Goal: Information Seeking & Learning: Learn about a topic

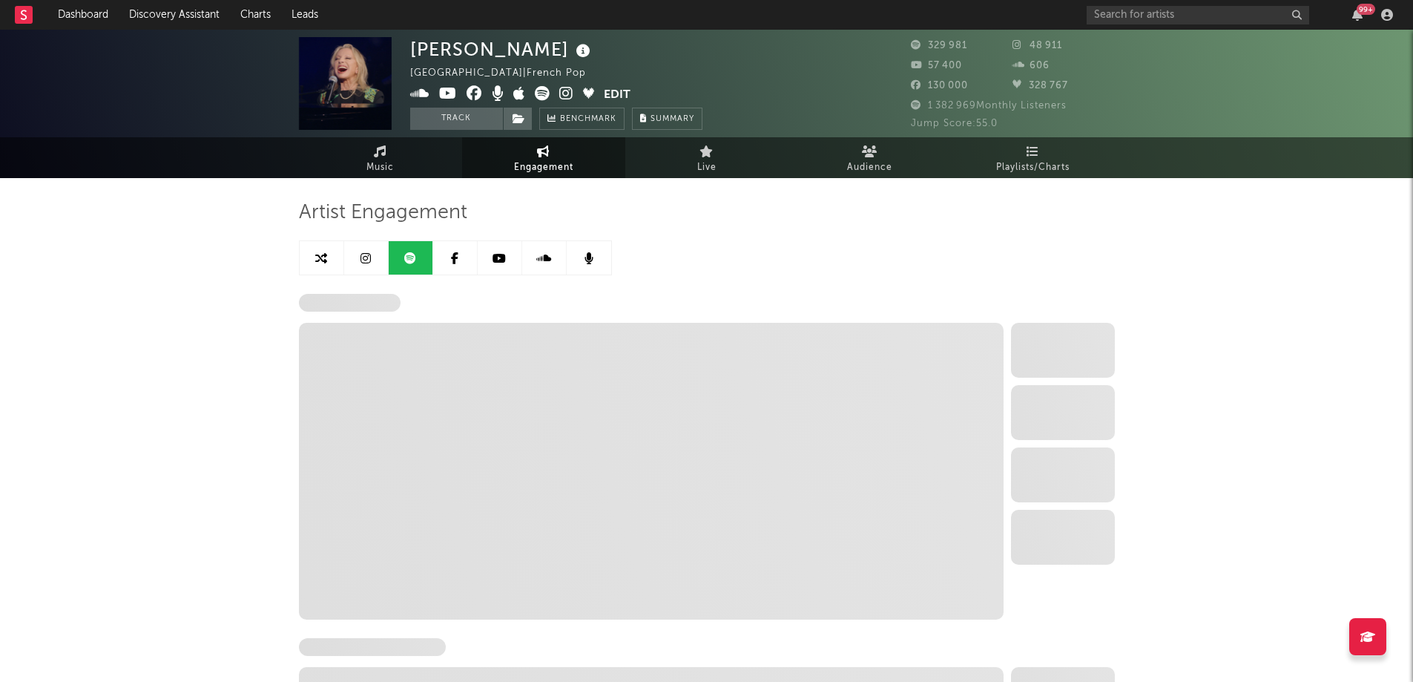
select select "6m"
select select "1w"
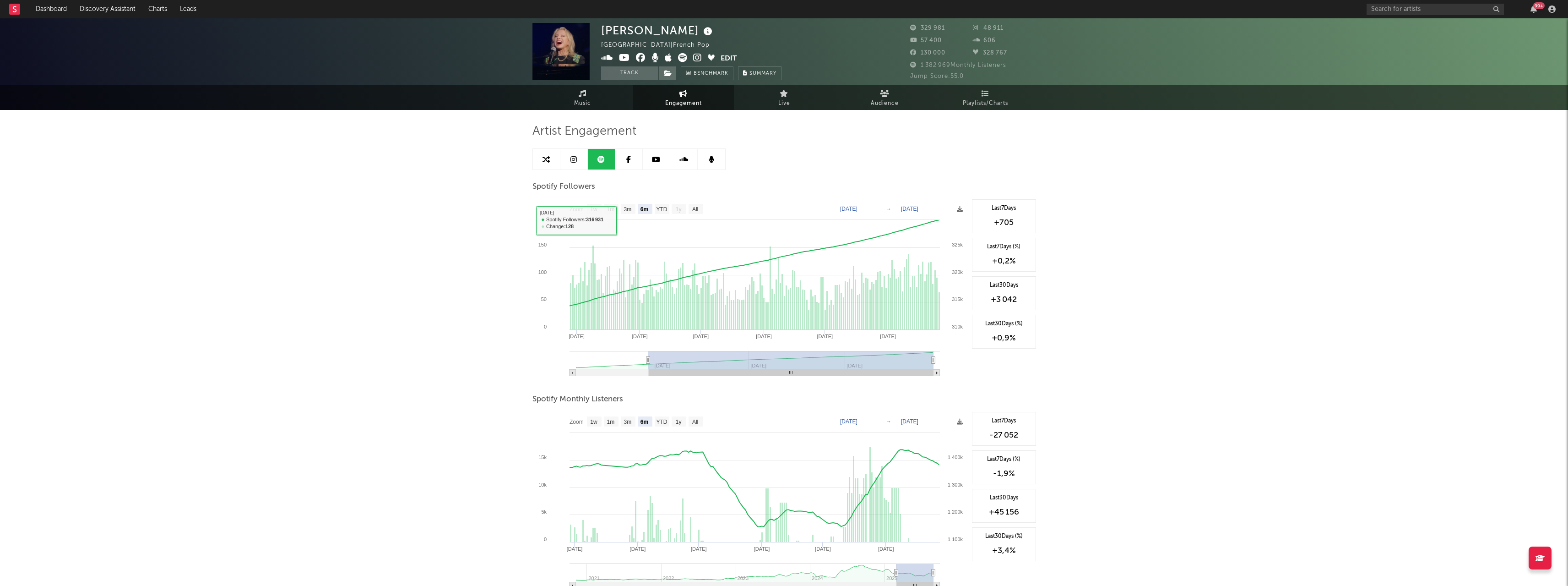
click at [604, 157] on icon at bounding box center [601, 159] width 7 height 7
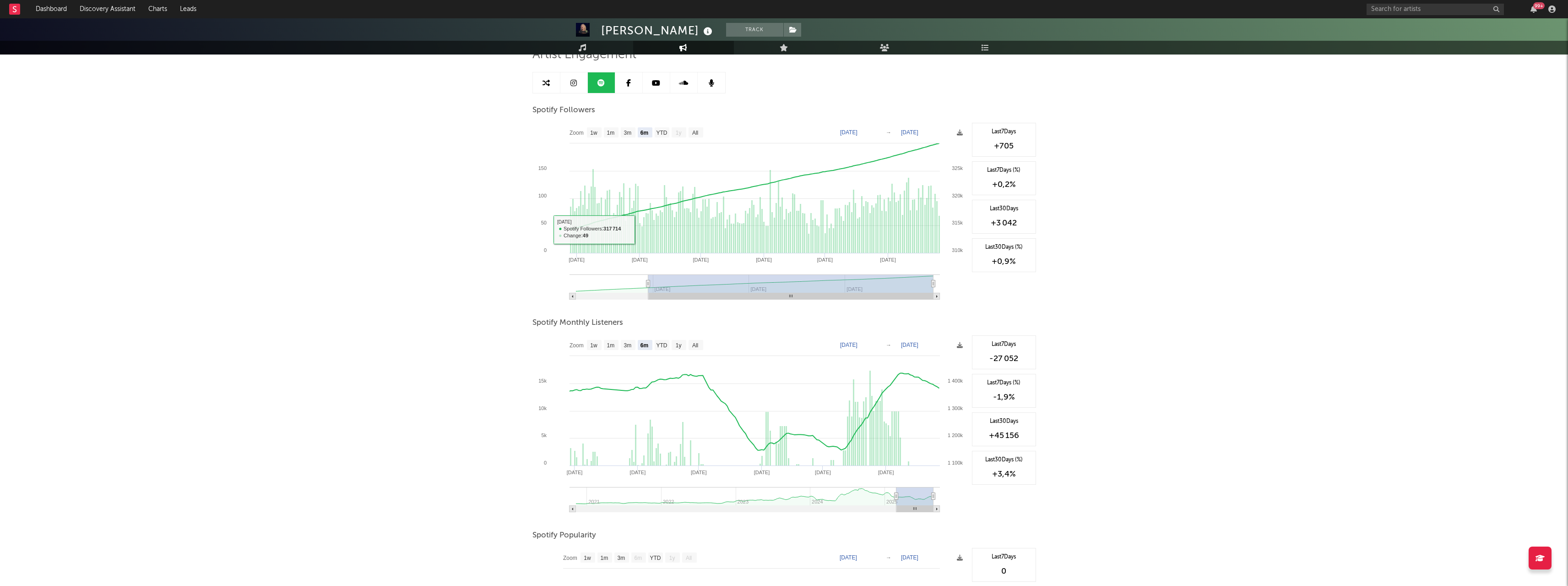
scroll to position [138, 0]
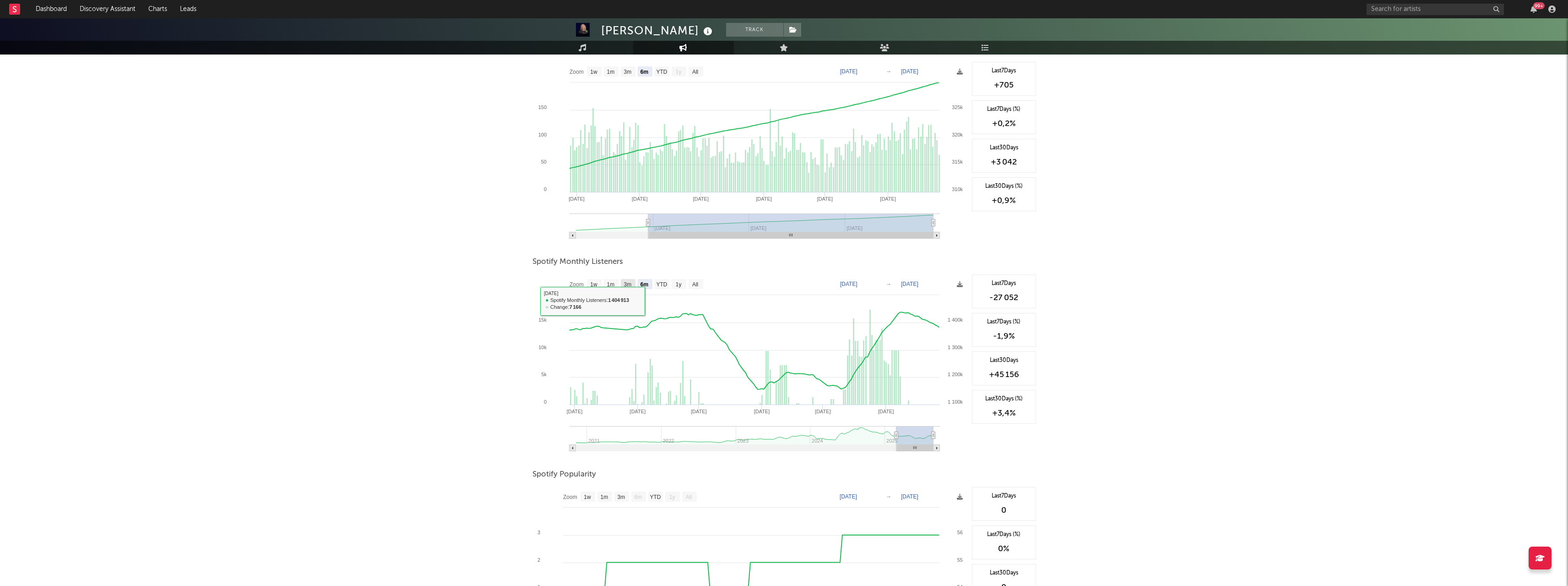
click at [626, 283] on text "3m" at bounding box center [627, 284] width 8 height 6
select select "3m"
type input "[DATE]"
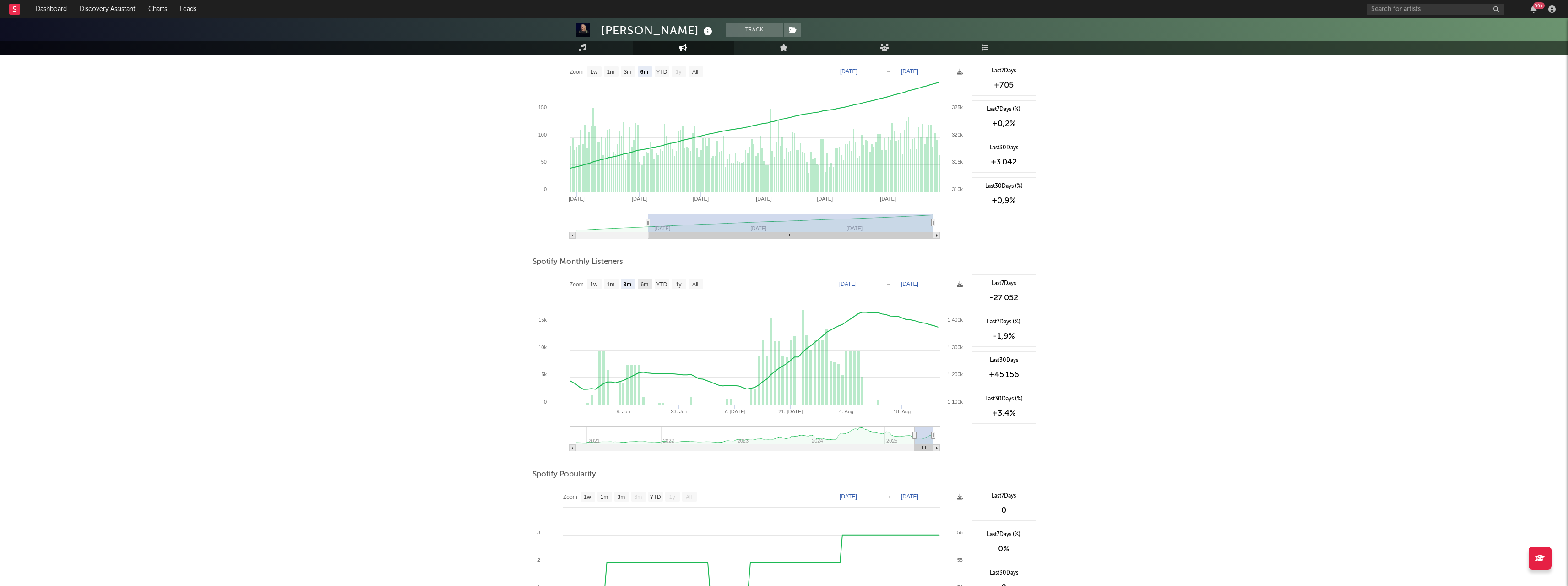
click at [646, 282] on text "6m" at bounding box center [644, 284] width 8 height 6
select select "6m"
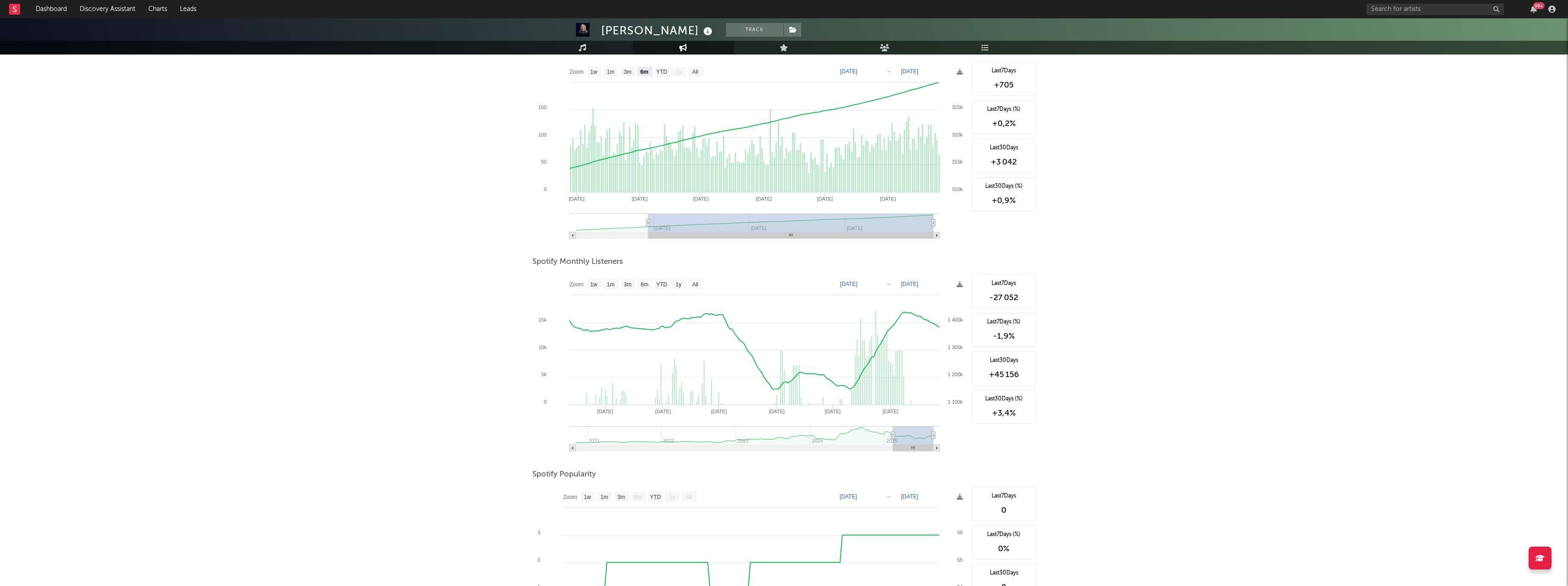
type input "[DATE]"
select select "6m"
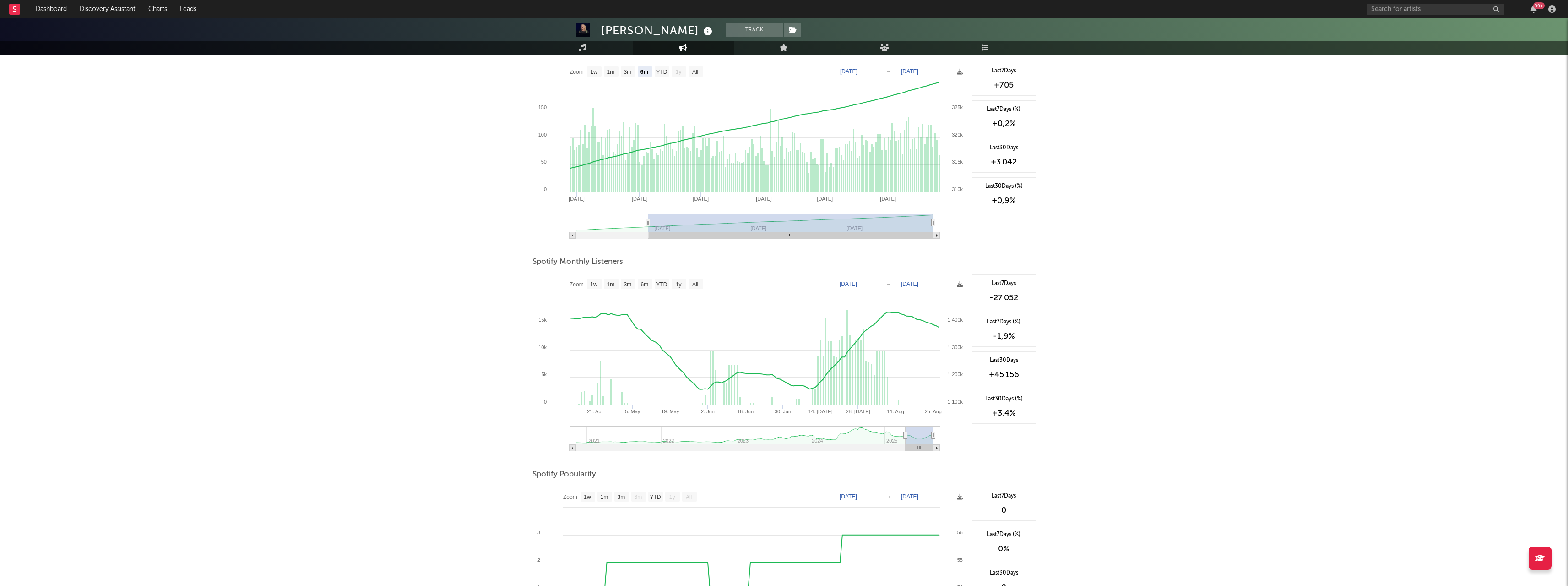
type input "[DATE]"
drag, startPoint x: 898, startPoint y: 435, endPoint x: 904, endPoint y: 435, distance: 6.0
click at [872, 421] on icon at bounding box center [904, 435] width 4 height 7
